Goal: Task Accomplishment & Management: Use online tool/utility

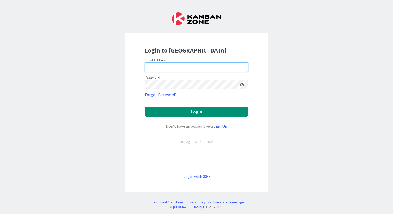
click at [177, 66] on input "email" at bounding box center [196, 66] width 103 height 9
type input "de wit"
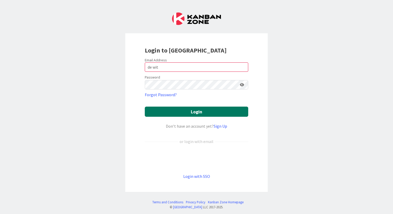
click at [197, 114] on button "Login" at bounding box center [196, 112] width 103 height 10
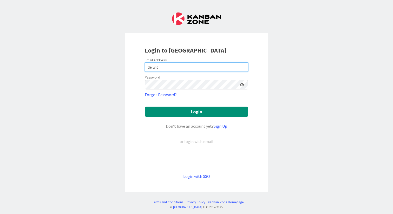
click at [177, 67] on input "de wit" at bounding box center [196, 66] width 103 height 9
type input "[MEDICAL_DATA]"
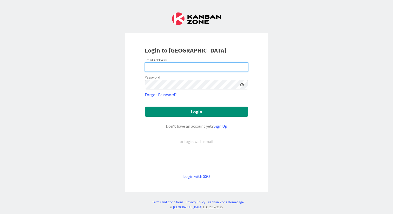
type input "[MEDICAL_DATA][EMAIL_ADDRESS][DOMAIN_NAME]"
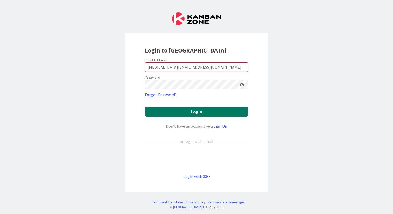
click at [201, 112] on button "Login" at bounding box center [196, 112] width 103 height 10
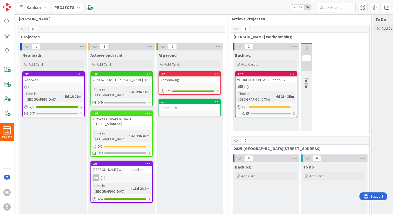
scroll to position [19, 0]
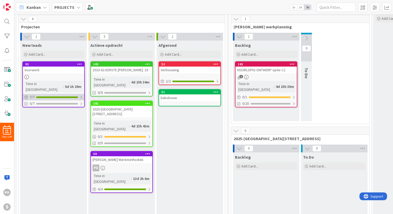
click at [82, 95] on div at bounding box center [81, 97] width 3 height 4
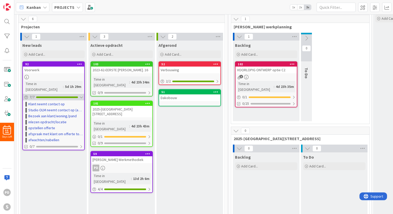
click at [82, 95] on div at bounding box center [81, 97] width 3 height 4
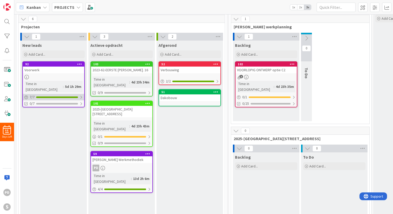
click at [82, 95] on div at bounding box center [81, 97] width 3 height 4
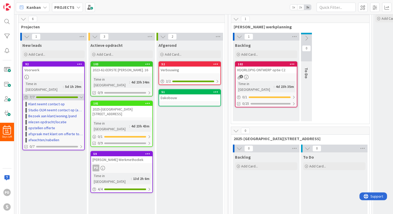
click at [82, 95] on div at bounding box center [81, 97] width 3 height 4
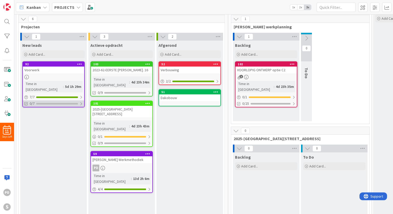
click at [81, 102] on div at bounding box center [81, 104] width 3 height 4
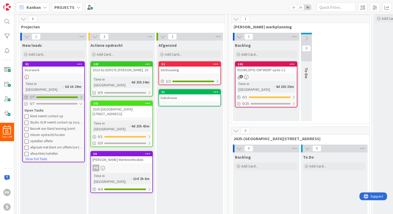
click at [81, 95] on div at bounding box center [81, 97] width 3 height 4
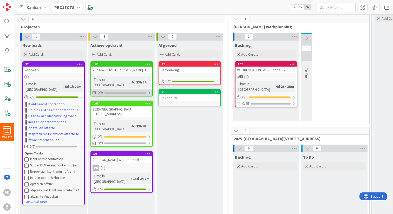
click at [150, 93] on div at bounding box center [149, 93] width 3 height 4
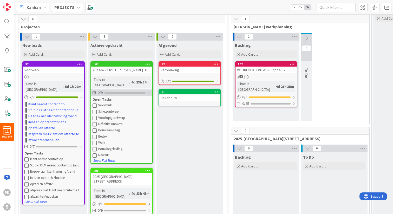
click at [148, 92] on div at bounding box center [149, 93] width 4 height 4
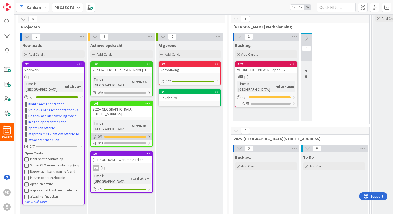
click at [151, 135] on div at bounding box center [149, 137] width 3 height 4
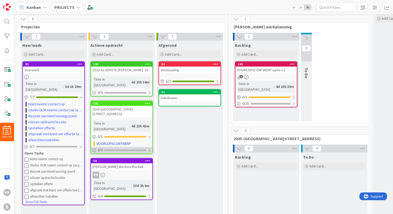
click at [150, 148] on div at bounding box center [149, 150] width 3 height 4
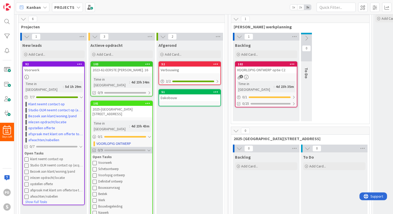
click at [150, 148] on div at bounding box center [149, 150] width 4 height 4
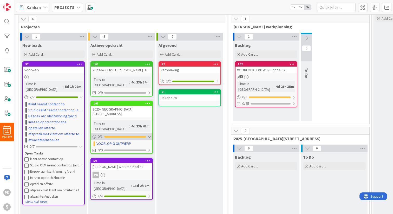
click at [150, 135] on div at bounding box center [149, 137] width 3 height 4
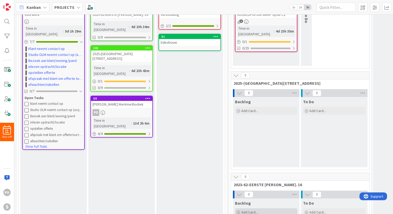
scroll to position [0, 0]
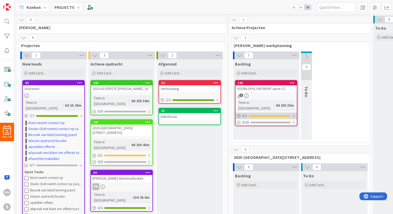
click at [295, 114] on div at bounding box center [293, 116] width 3 height 4
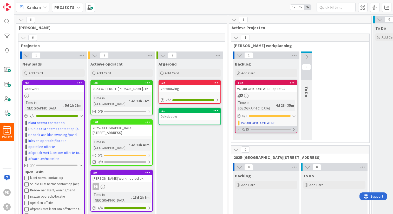
click at [295, 127] on div at bounding box center [293, 129] width 3 height 4
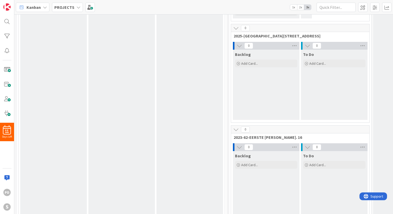
scroll to position [314, 0]
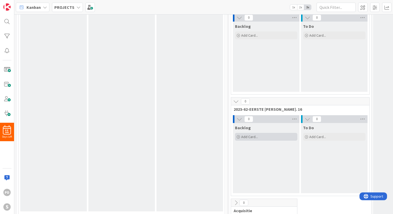
click at [248, 134] on span "Add Card..." at bounding box center [249, 136] width 17 height 5
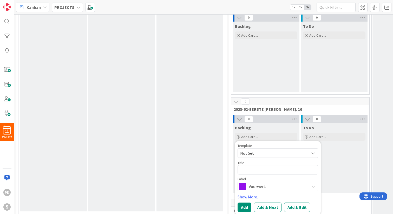
click at [266, 150] on span "Not Set" at bounding box center [272, 153] width 65 height 7
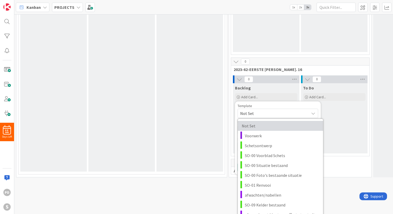
scroll to position [352, 0]
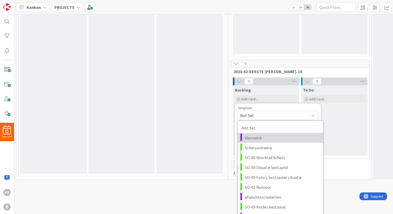
click at [262, 135] on span "Voorwerk" at bounding box center [282, 137] width 74 height 7
type textarea "x"
type textarea "Voorwerk"
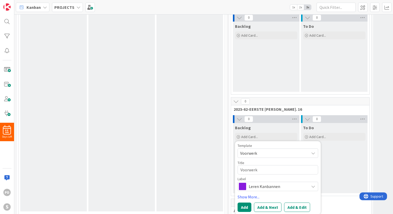
click at [261, 183] on span "Leren Kanbannen" at bounding box center [278, 186] width 58 height 7
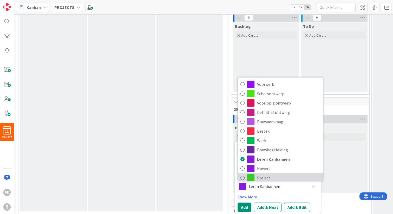
click at [265, 174] on span "Project" at bounding box center [288, 178] width 63 height 8
type textarea "x"
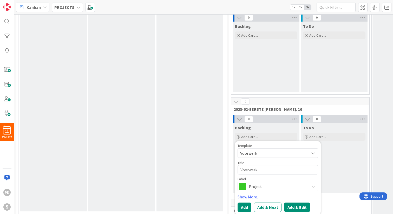
click at [293, 203] on button "Add & Edit" at bounding box center [297, 207] width 26 height 9
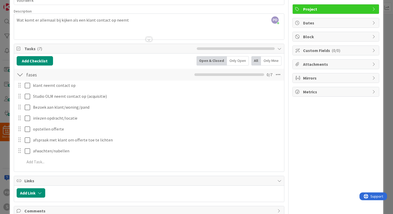
scroll to position [60, 0]
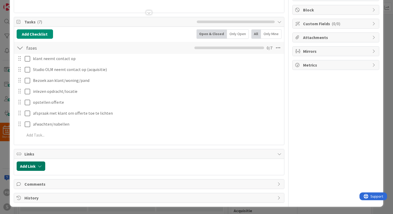
click at [37, 167] on button "Add Link" at bounding box center [31, 165] width 29 height 9
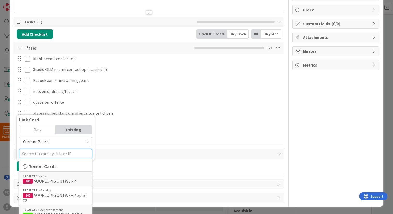
click at [57, 153] on input "text" at bounding box center [55, 153] width 73 height 9
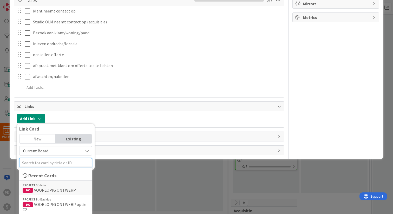
scroll to position [131, 0]
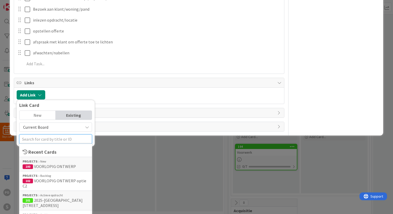
click at [46, 140] on input "text" at bounding box center [55, 138] width 73 height 9
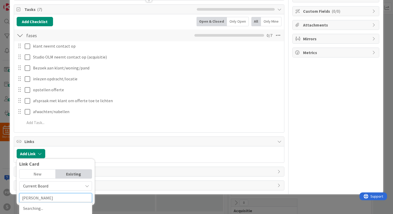
scroll to position [94, 0]
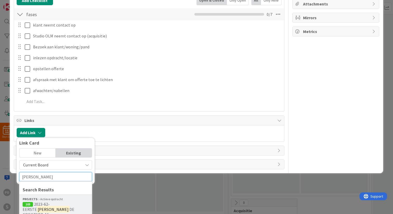
type input "[PERSON_NAME]"
click at [50, 206] on span "2023-62-EERSTE" at bounding box center [36, 207] width 27 height 10
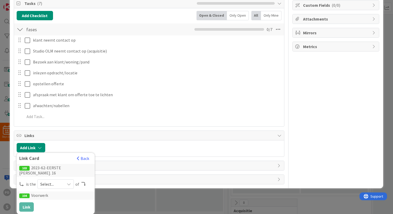
click at [53, 181] on span "Select..." at bounding box center [51, 183] width 22 height 7
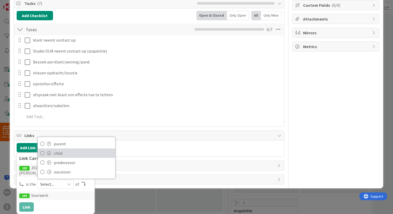
click at [63, 152] on span "child" at bounding box center [83, 153] width 59 height 8
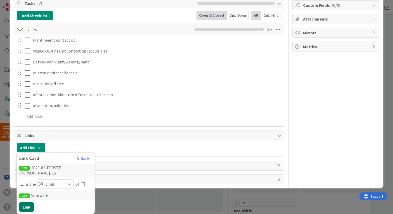
click at [28, 207] on button "Link" at bounding box center [26, 206] width 15 height 9
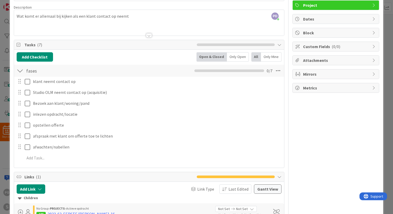
scroll to position [0, 0]
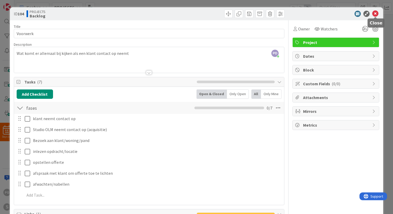
click at [375, 13] on icon at bounding box center [375, 14] width 6 height 6
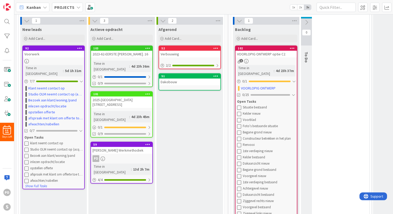
scroll to position [31, 0]
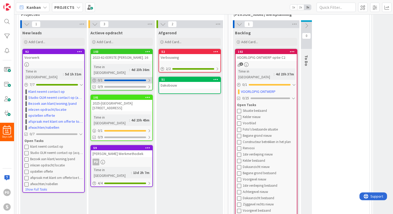
click at [150, 79] on div at bounding box center [149, 80] width 3 height 4
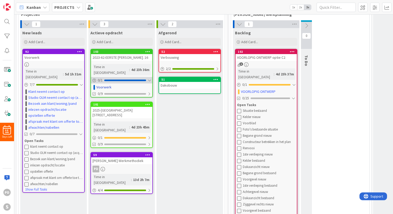
click at [150, 79] on div at bounding box center [149, 80] width 3 height 4
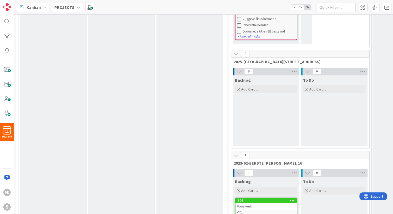
scroll to position [314, 0]
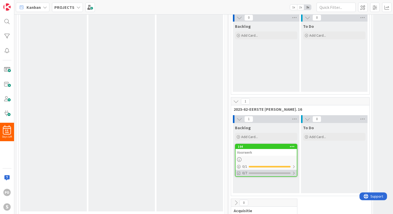
click at [295, 171] on div at bounding box center [293, 173] width 3 height 4
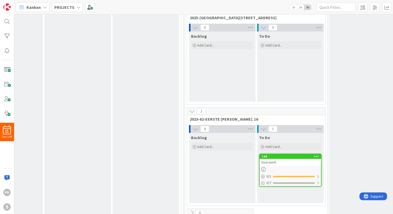
scroll to position [314, 44]
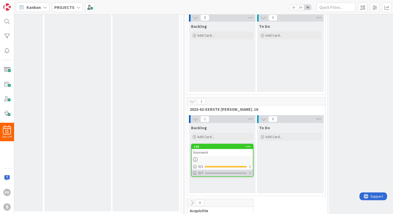
click at [251, 171] on div at bounding box center [249, 173] width 3 height 4
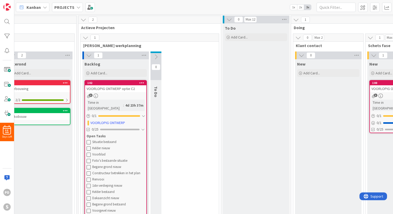
scroll to position [0, 152]
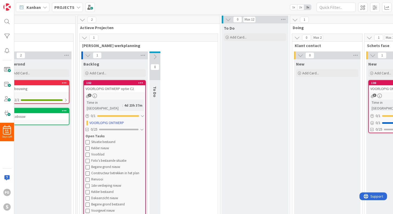
click at [228, 20] on icon at bounding box center [228, 20] width 6 height 6
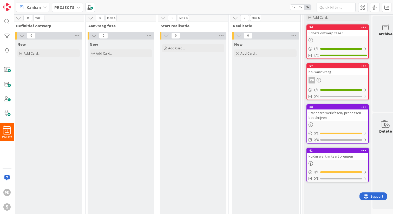
scroll to position [0, 519]
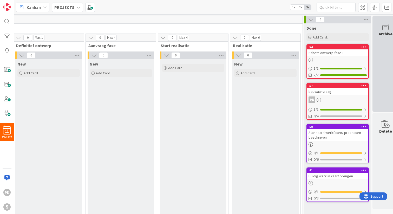
click at [381, 30] on icon at bounding box center [386, 26] width 20 height 7
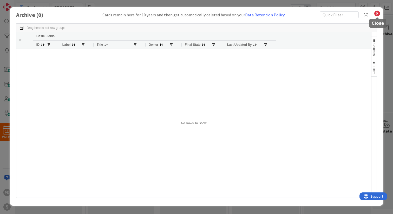
click at [378, 14] on icon at bounding box center [377, 13] width 7 height 7
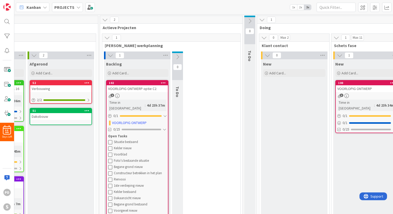
scroll to position [0, 128]
click at [263, 21] on icon at bounding box center [263, 20] width 6 height 6
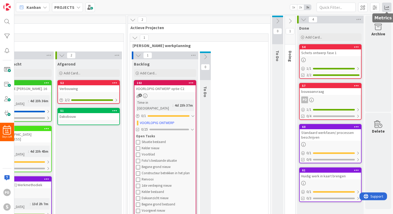
click at [387, 7] on span at bounding box center [386, 7] width 9 height 9
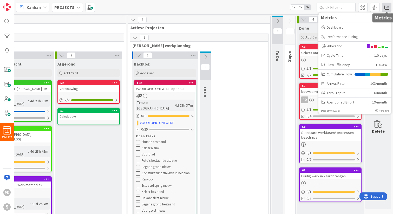
click at [388, 5] on span at bounding box center [386, 7] width 9 height 9
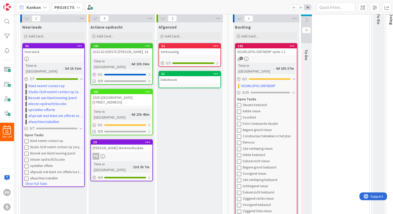
scroll to position [25, 0]
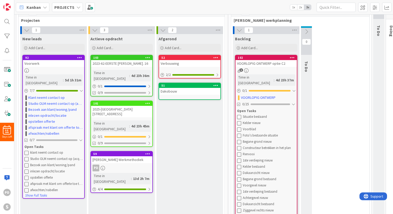
click at [240, 31] on icon at bounding box center [240, 30] width 6 height 6
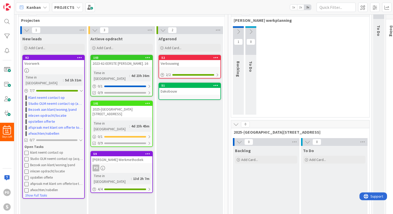
click at [236, 125] on icon at bounding box center [236, 124] width 6 height 6
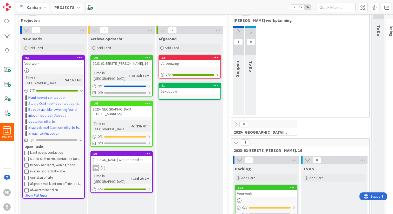
click at [239, 162] on icon at bounding box center [240, 160] width 6 height 6
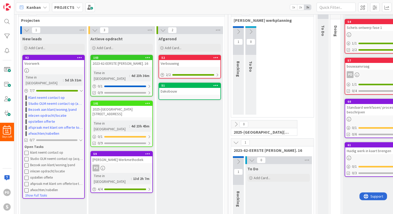
click at [239, 162] on icon at bounding box center [239, 162] width 6 height 6
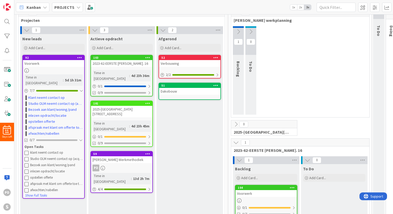
click at [237, 141] on icon at bounding box center [236, 143] width 6 height 6
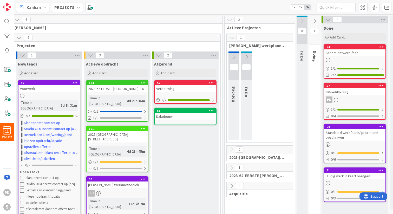
scroll to position [0, 0]
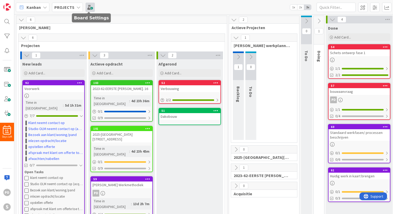
click at [88, 9] on span at bounding box center [90, 7] width 9 height 9
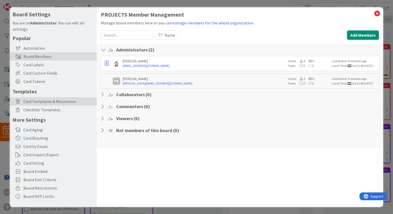
click at [39, 103] on span "Card Templates & Recurrence" at bounding box center [58, 101] width 71 height 6
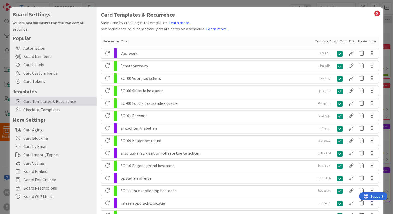
click at [155, 77] on div "SO-00 Voorblad Schets" at bounding box center [217, 78] width 193 height 10
click at [353, 76] on div at bounding box center [351, 78] width 10 height 9
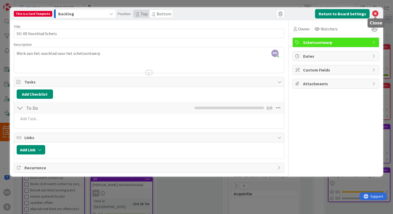
click at [375, 14] on icon at bounding box center [375, 14] width 6 height 6
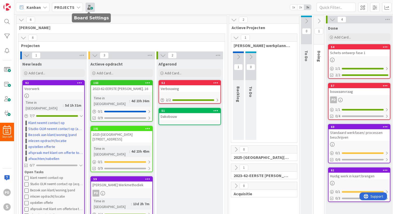
click at [89, 9] on span at bounding box center [90, 7] width 9 height 9
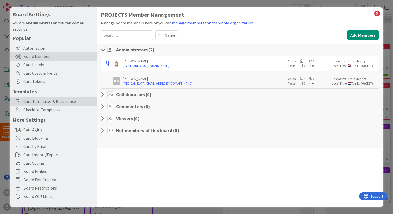
click at [33, 101] on span "Card Templates & Recurrence" at bounding box center [58, 101] width 71 height 6
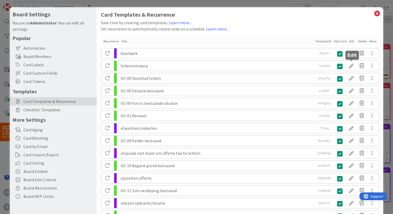
click at [352, 66] on div at bounding box center [351, 65] width 10 height 9
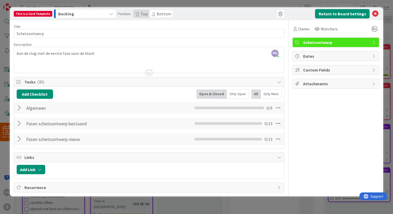
click at [18, 108] on div at bounding box center [20, 107] width 7 height 9
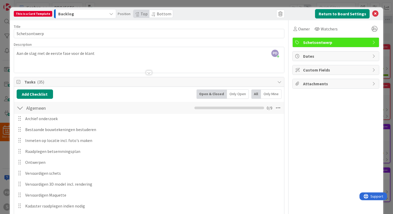
click at [20, 108] on div at bounding box center [20, 107] width 7 height 9
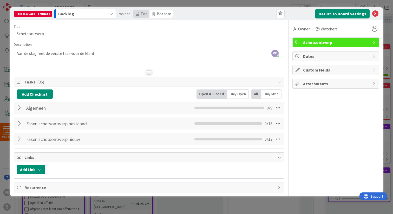
click at [20, 108] on div at bounding box center [20, 107] width 7 height 9
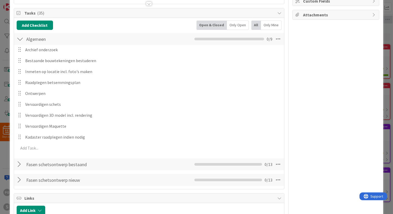
scroll to position [74, 0]
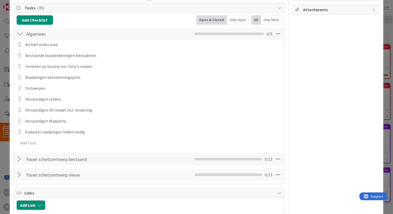
click at [19, 36] on div at bounding box center [20, 33] width 7 height 9
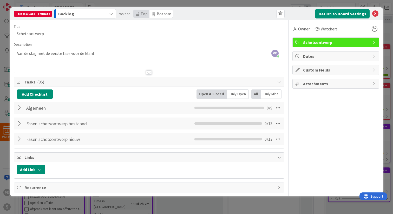
click at [20, 122] on div at bounding box center [20, 123] width 7 height 9
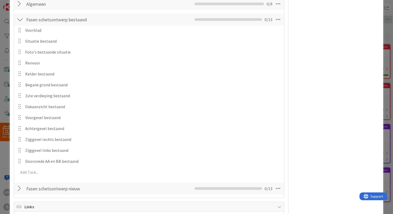
scroll to position [87, 0]
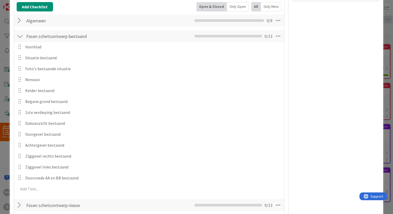
click at [19, 35] on div at bounding box center [20, 35] width 7 height 9
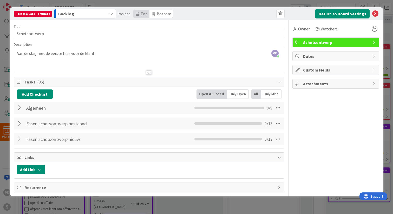
click at [21, 138] on div at bounding box center [20, 138] width 7 height 9
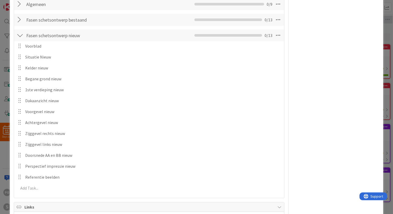
scroll to position [99, 0]
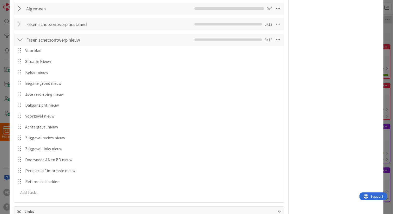
click at [21, 41] on div at bounding box center [20, 39] width 7 height 9
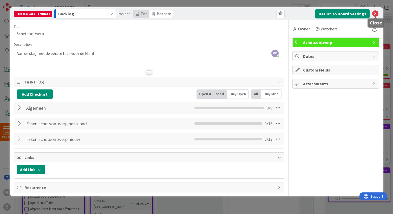
click at [375, 13] on icon at bounding box center [375, 14] width 6 height 6
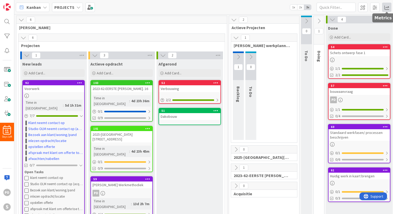
click at [386, 6] on span at bounding box center [386, 7] width 9 height 9
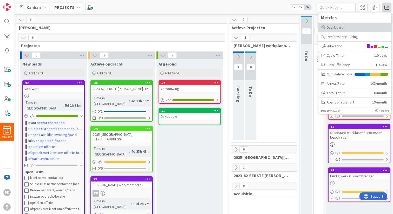
click at [337, 28] on div "Dashboard" at bounding box center [355, 27] width 67 height 5
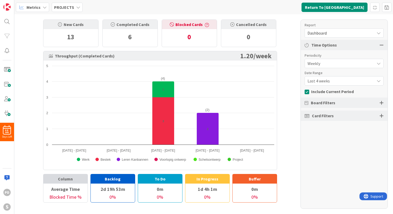
click at [373, 32] on div "Dashboard" at bounding box center [344, 32] width 79 height 9
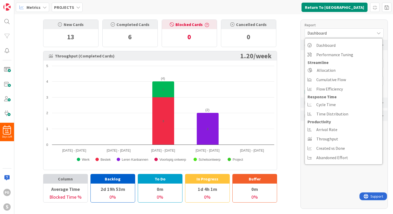
click at [373, 32] on div "Dashboard" at bounding box center [344, 32] width 79 height 9
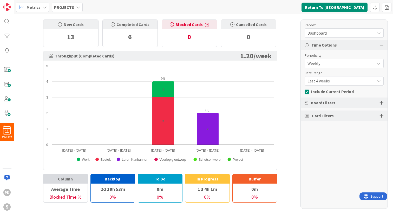
click at [367, 102] on div "Board Filters" at bounding box center [344, 103] width 87 height 10
click at [372, 116] on div "Card Filters" at bounding box center [344, 116] width 87 height 10
click at [382, 115] on div at bounding box center [382, 115] width 4 height 5
click at [381, 103] on div at bounding box center [382, 102] width 4 height 5
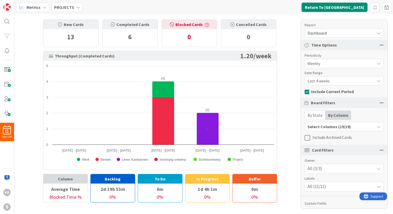
click at [380, 31] on icon at bounding box center [379, 33] width 4 height 4
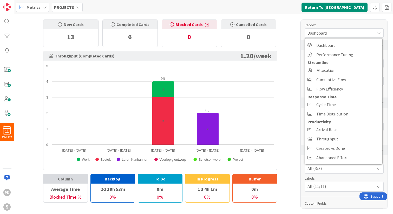
click at [380, 31] on icon at bounding box center [379, 33] width 4 height 4
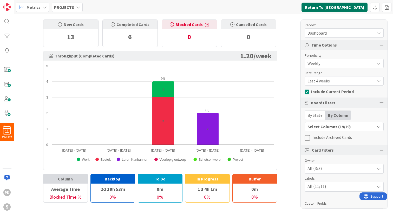
click at [345, 6] on button "Return To [GEOGRAPHIC_DATA]" at bounding box center [335, 7] width 66 height 9
